Goal: Information Seeking & Learning: Learn about a topic

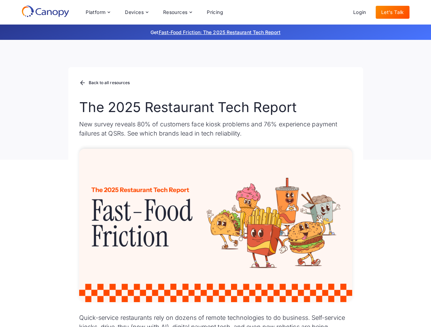
click at [154, 12] on div "Platform Platform Monitor A centralized view of your entire fleet Manage Remote…" at bounding box center [154, 12] width 148 height 14
click at [98, 12] on div "Platform" at bounding box center [96, 12] width 20 height 5
click at [136, 12] on div "Devices" at bounding box center [134, 12] width 19 height 5
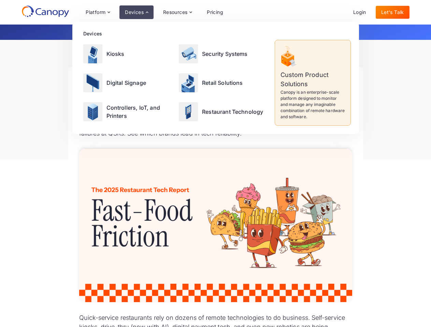
click at [177, 12] on div "Resources" at bounding box center [175, 12] width 25 height 5
